Goal: Information Seeking & Learning: Find specific page/section

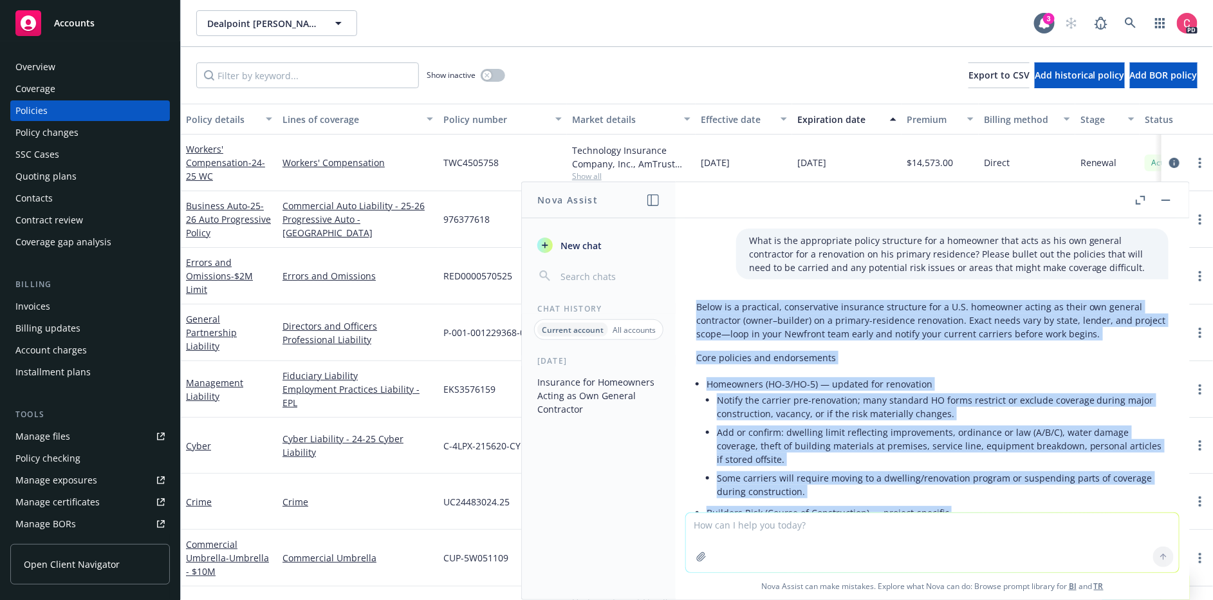
scroll to position [1328, 0]
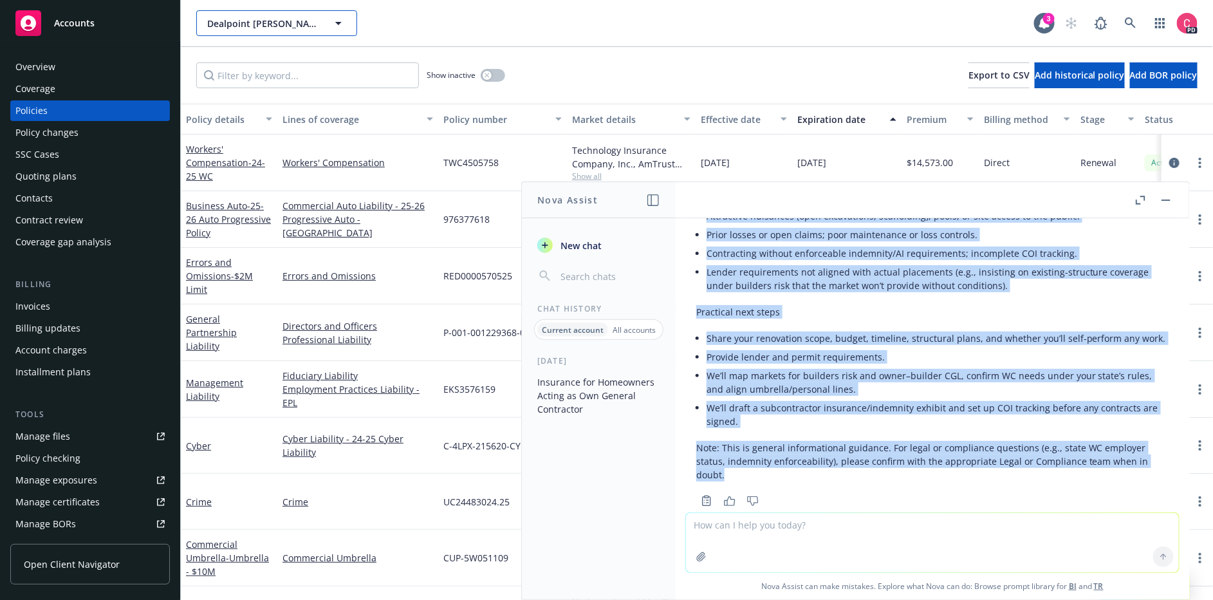
click at [267, 19] on span "Dealpoint [PERSON_NAME], LLC" at bounding box center [262, 24] width 111 height 14
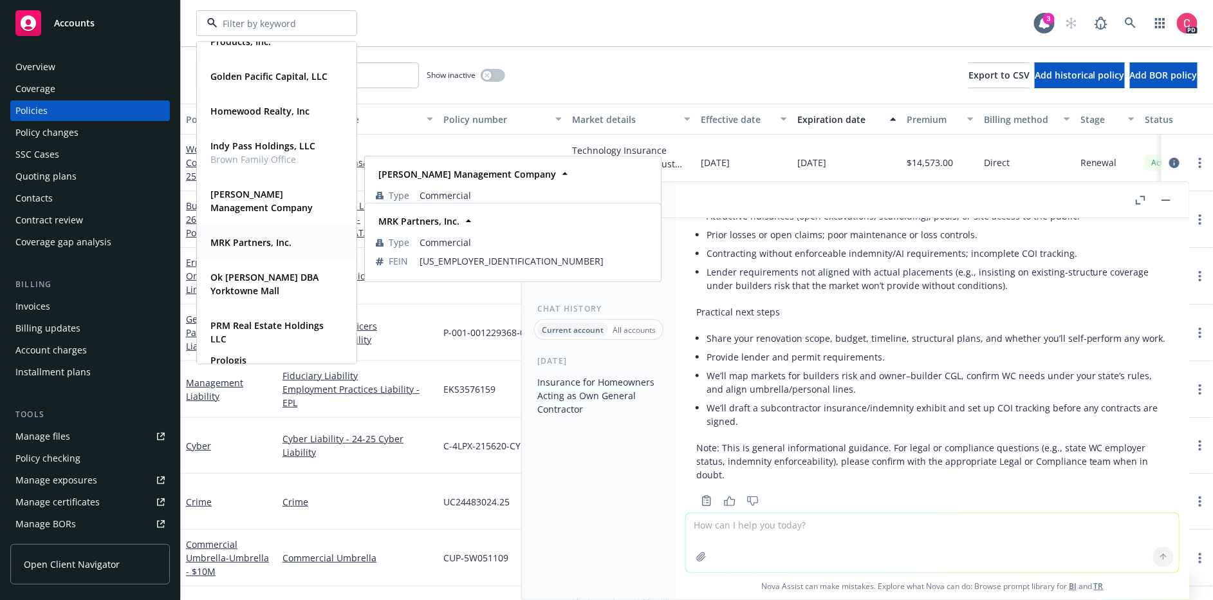
scroll to position [375, 0]
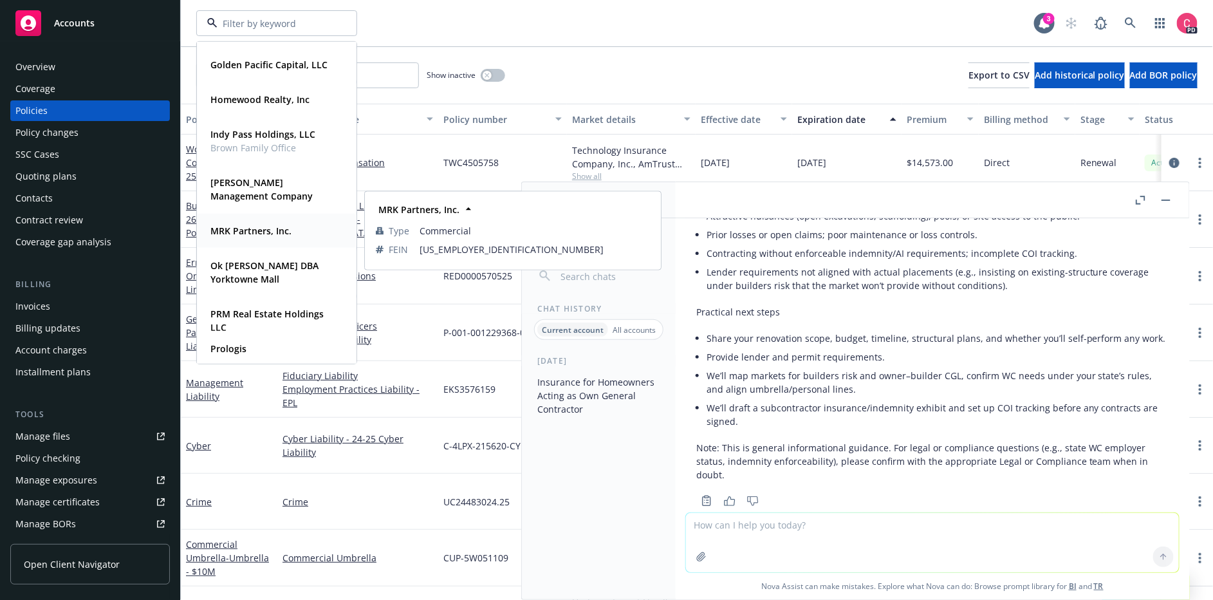
click at [264, 238] on div "MRK Partners, Inc." at bounding box center [249, 230] width 89 height 19
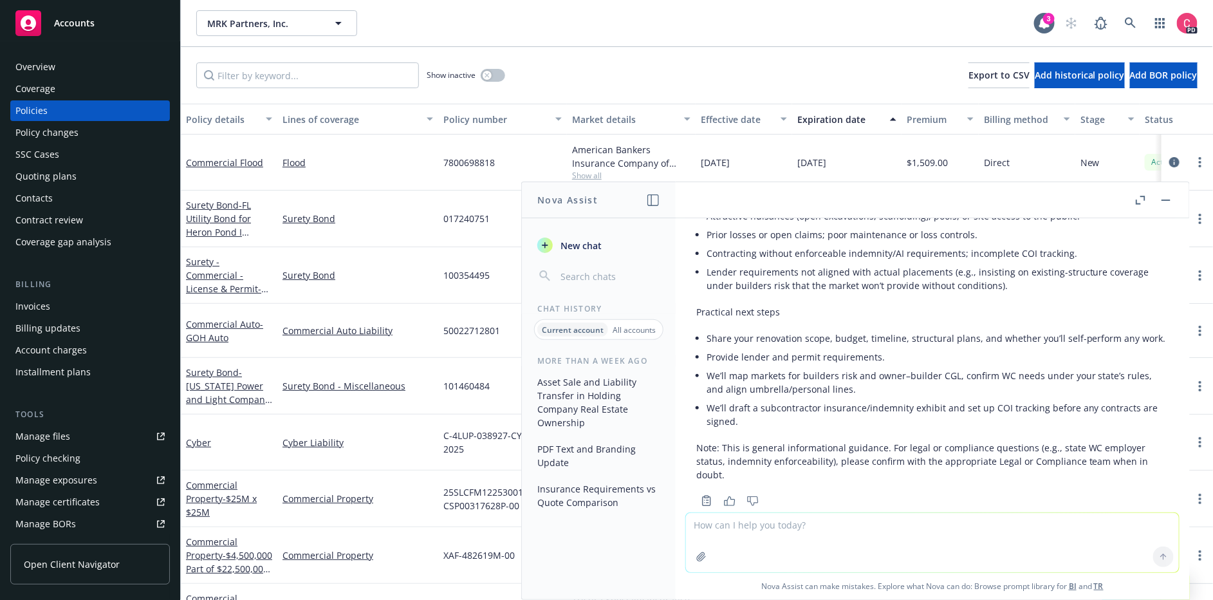
click at [1163, 198] on button "button" at bounding box center [1166, 199] width 15 height 15
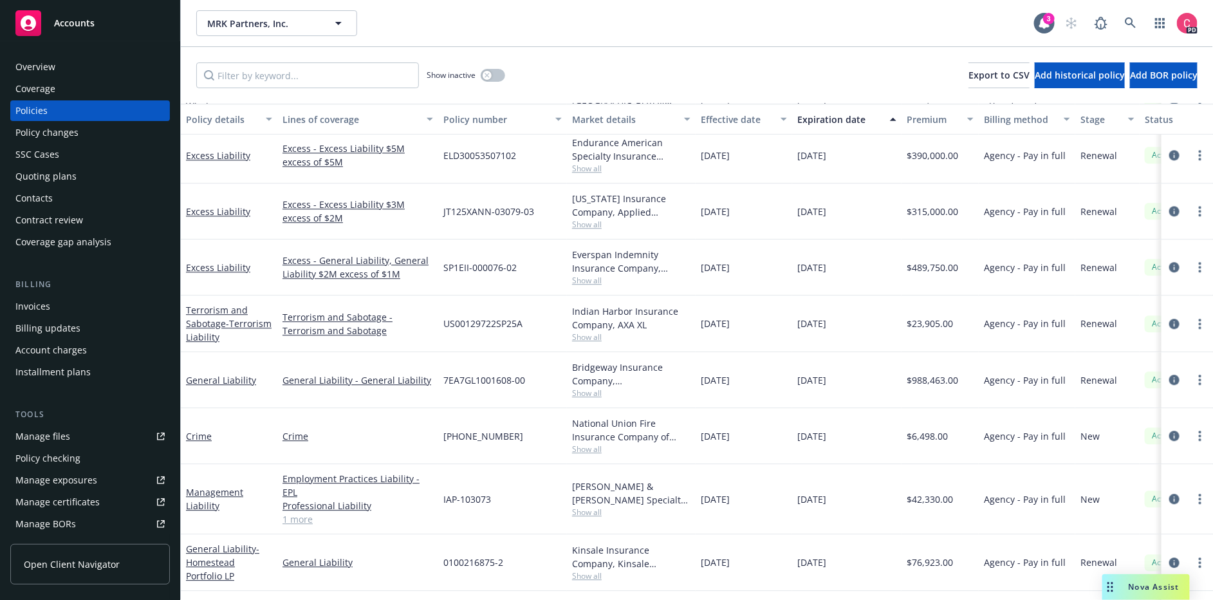
scroll to position [1406, 0]
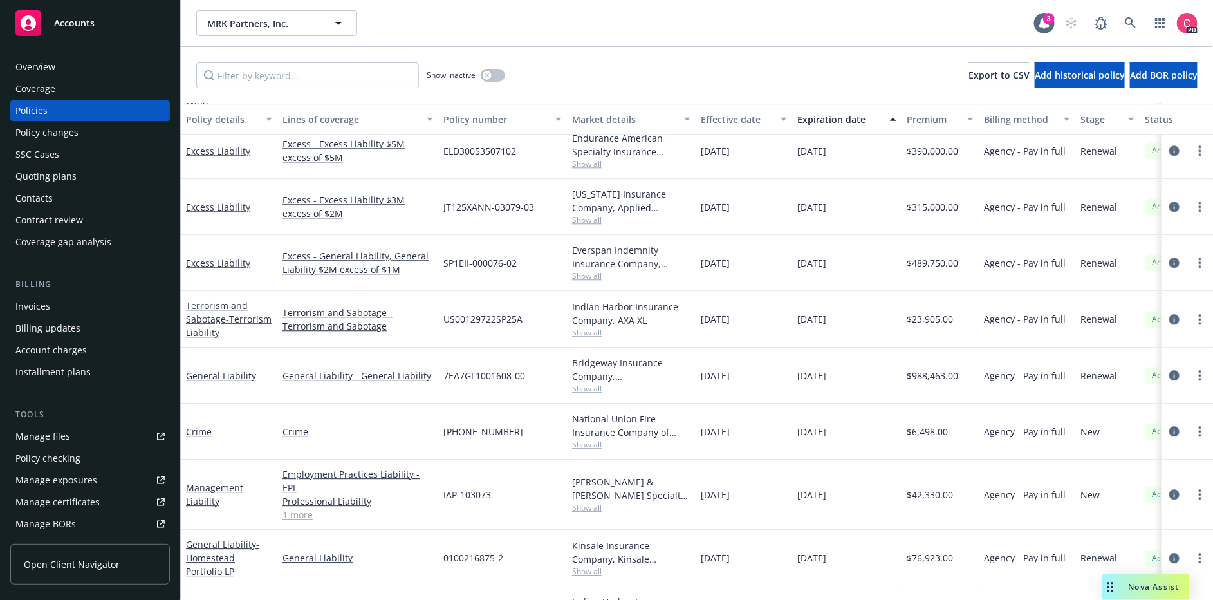
click at [183, 425] on div "Crime" at bounding box center [229, 432] width 97 height 56
click at [197, 428] on link "Crime" at bounding box center [199, 431] width 26 height 12
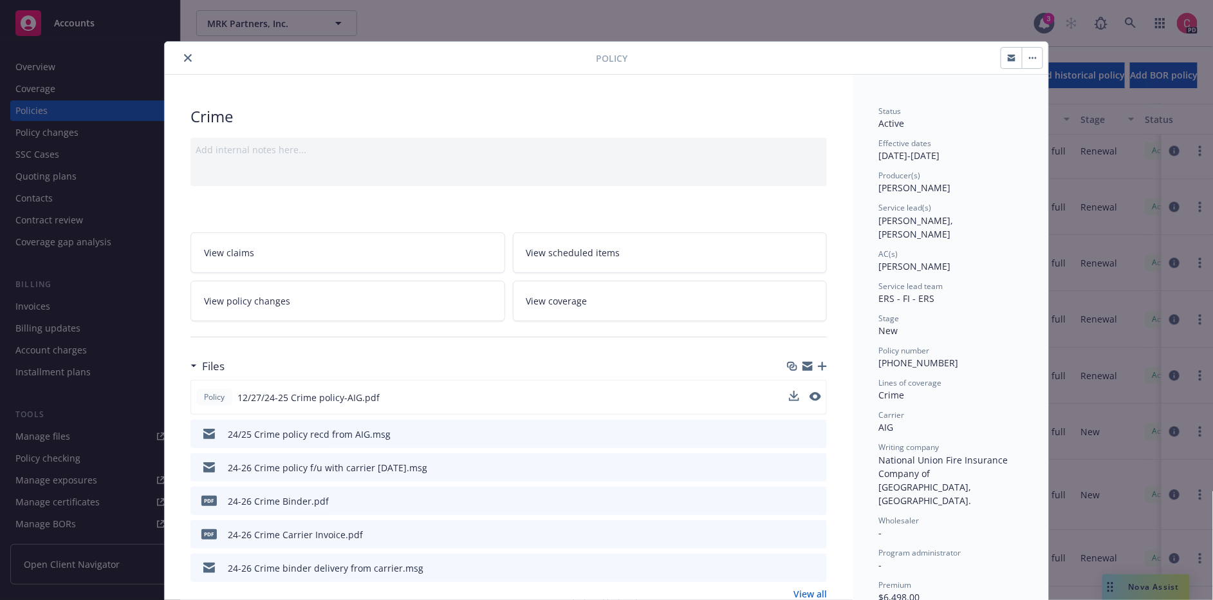
click at [209, 395] on span "Policy" at bounding box center [214, 397] width 26 height 12
click at [820, 392] on icon "preview file" at bounding box center [814, 396] width 12 height 9
